Goal: Check status: Check status

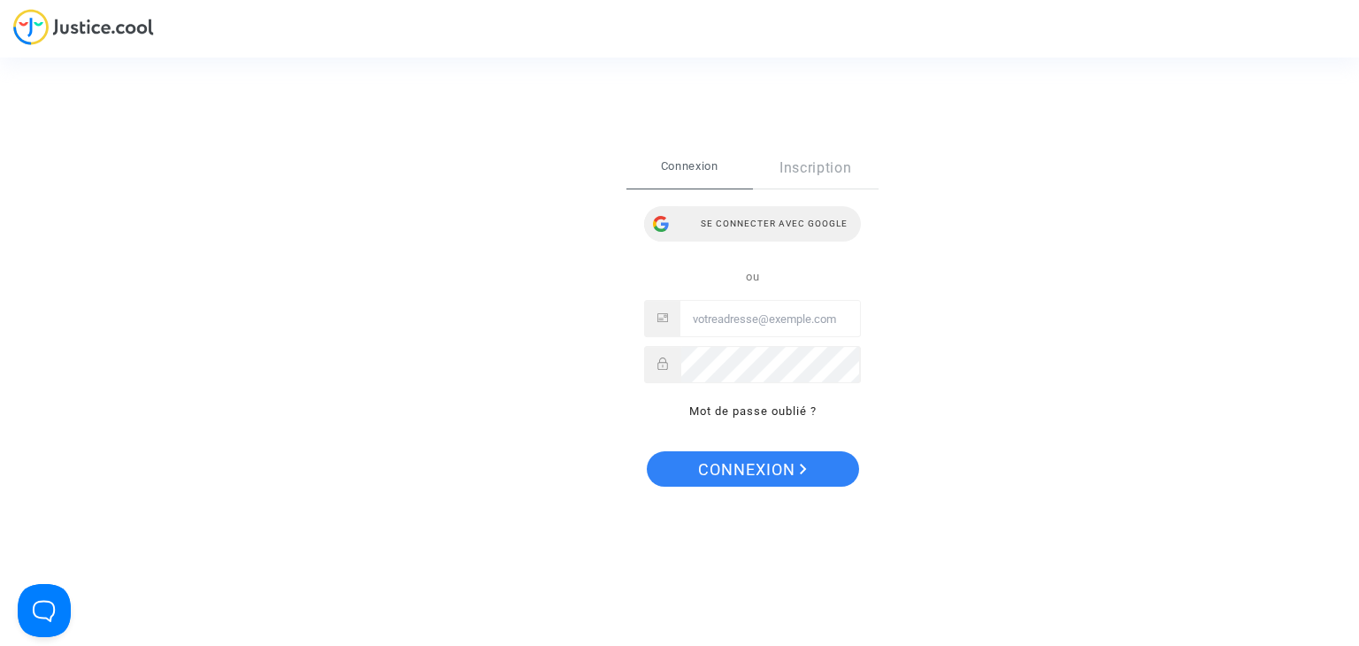
click at [768, 238] on div "Se connecter avec Google" at bounding box center [752, 223] width 217 height 35
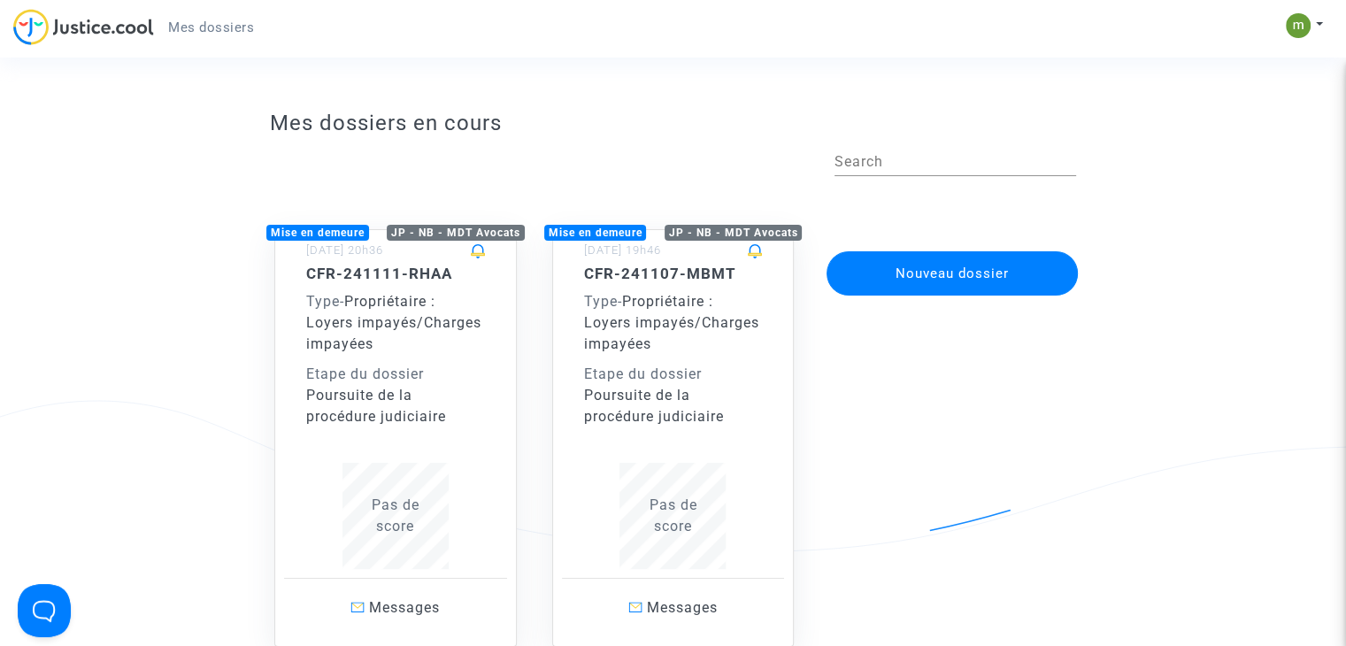
click at [709, 385] on div "Poursuite de la procédure judiciaire" at bounding box center [673, 406] width 179 height 42
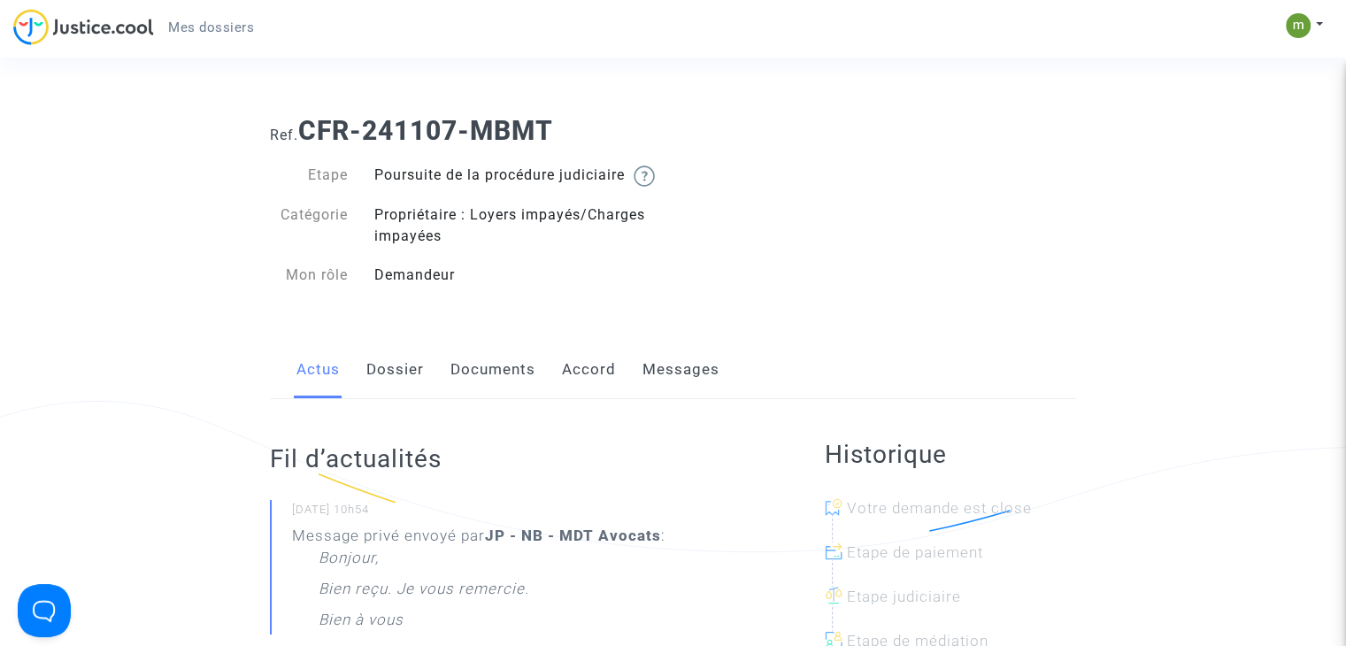
click at [409, 392] on link "Dossier" at bounding box center [395, 370] width 58 height 58
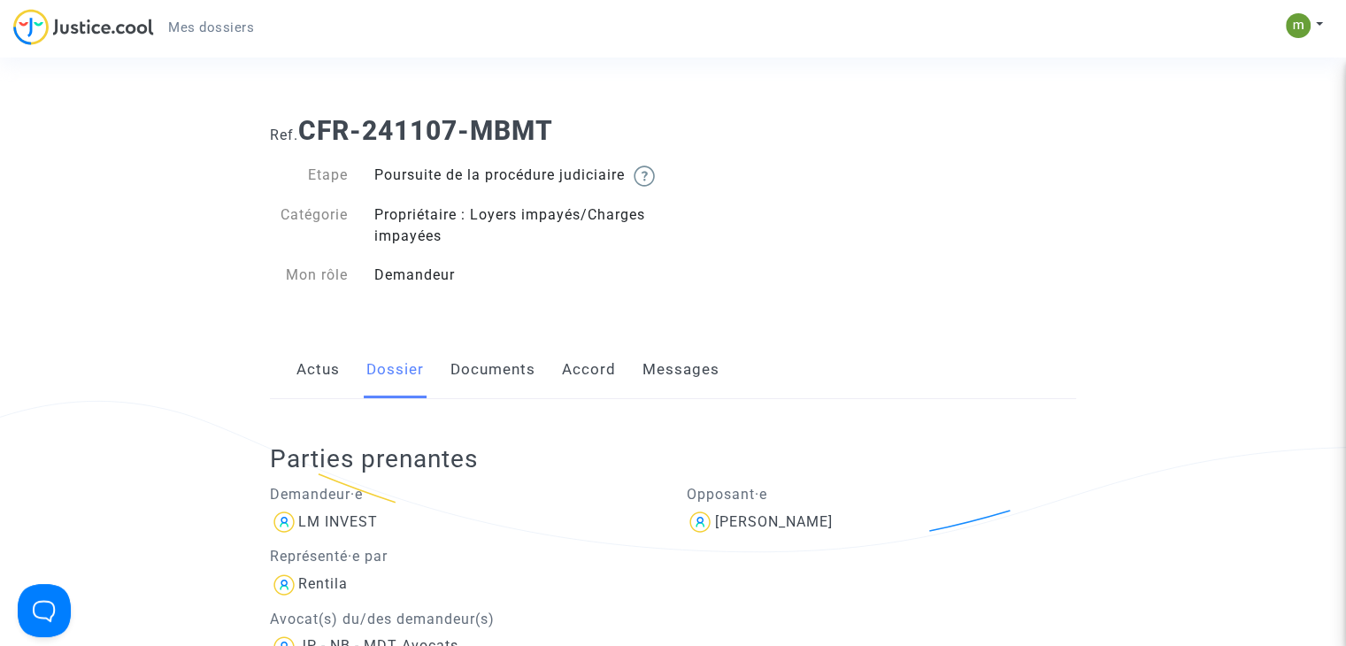
click at [481, 399] on link "Documents" at bounding box center [492, 370] width 85 height 58
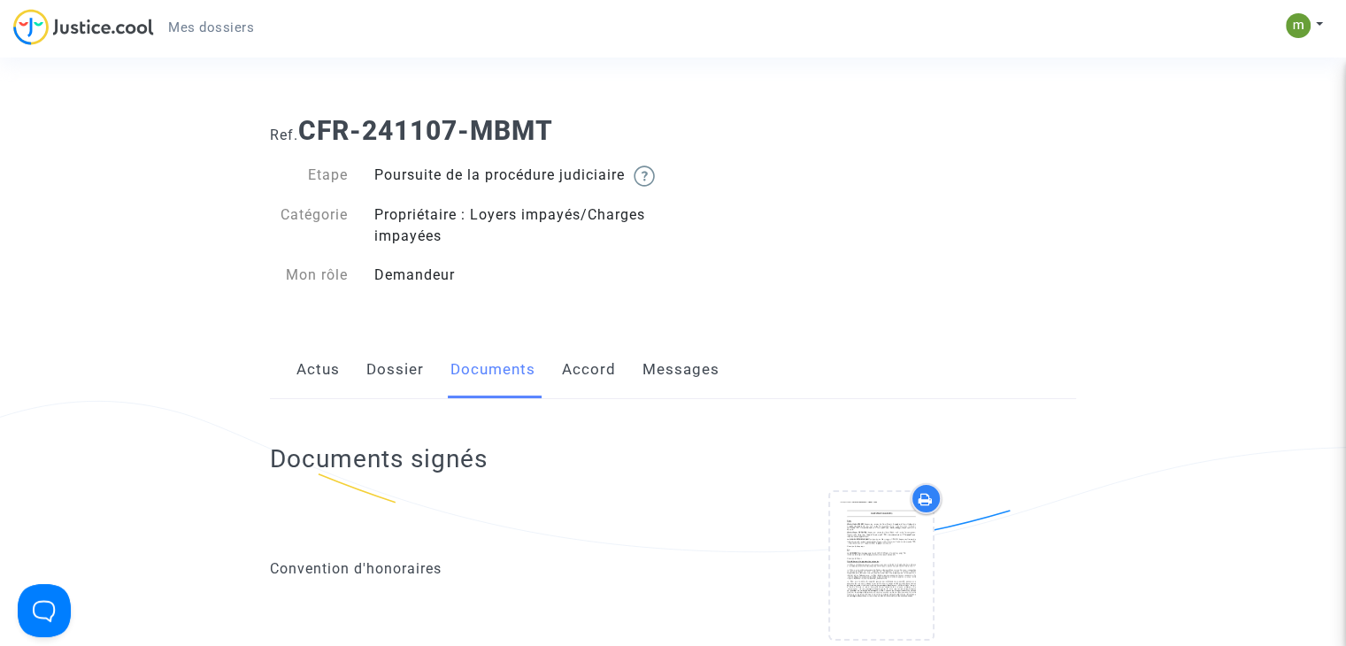
click at [598, 387] on link "Accord" at bounding box center [589, 370] width 54 height 58
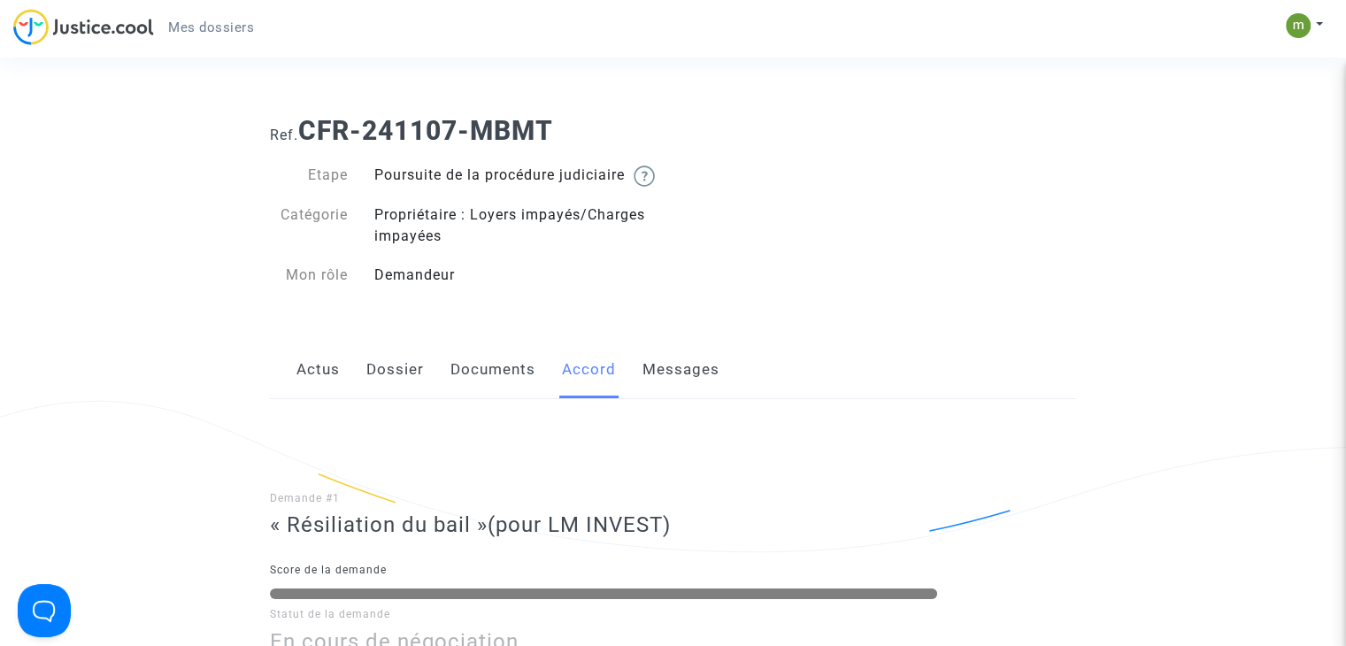
click at [665, 383] on link "Messages" at bounding box center [680, 370] width 77 height 58
